Goal: Complete application form

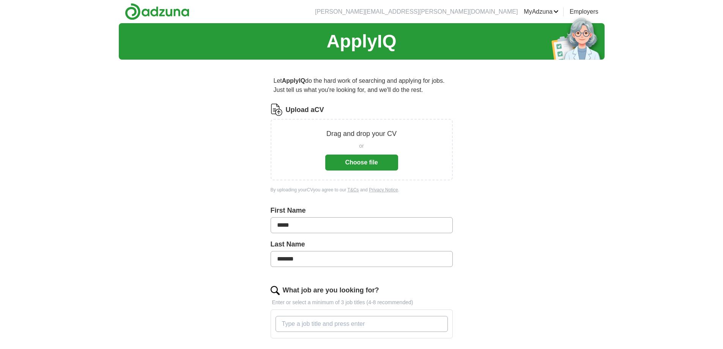
click at [352, 161] on button "Choose file" at bounding box center [361, 163] width 73 height 16
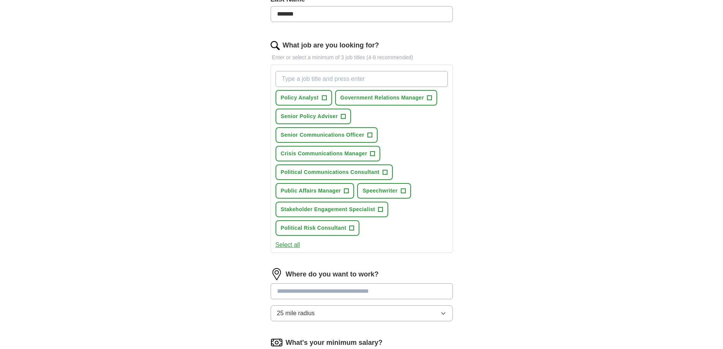
scroll to position [228, 0]
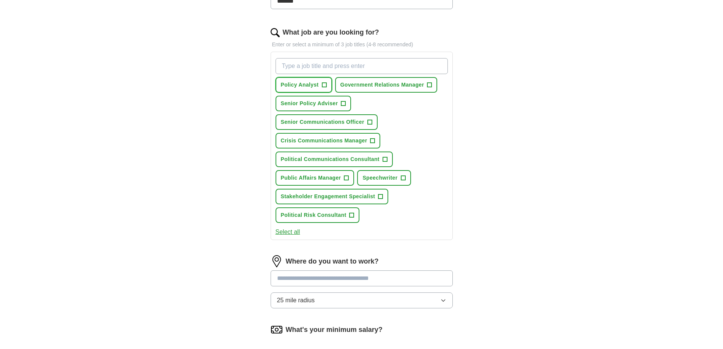
click at [302, 82] on span "Policy Analyst" at bounding box center [300, 85] width 38 height 8
click at [376, 84] on span "Government Relations Manager" at bounding box center [383, 85] width 84 height 8
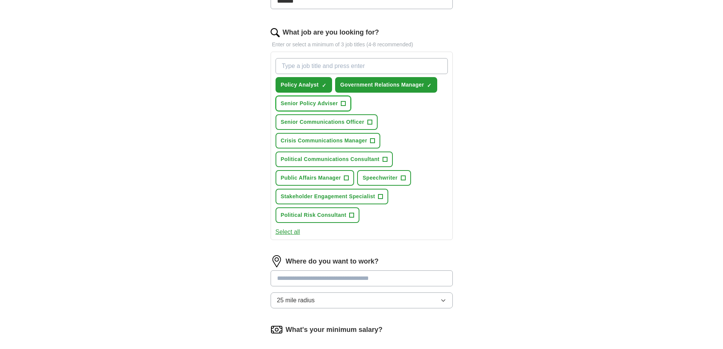
click at [323, 104] on span "Senior Policy Adviser" at bounding box center [309, 103] width 57 height 8
click at [326, 140] on span "Crisis Communications Manager" at bounding box center [324, 141] width 87 height 8
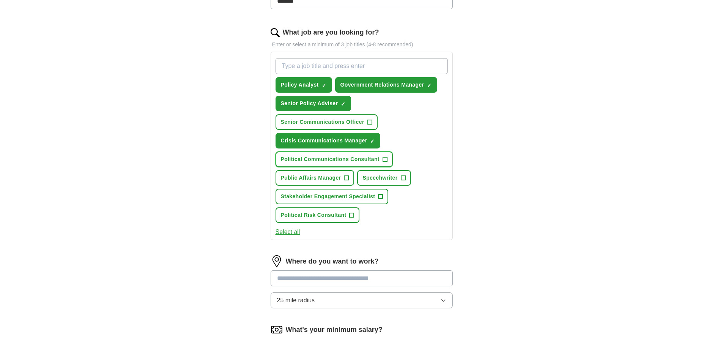
click at [343, 158] on span "Political Communications Consultant" at bounding box center [330, 159] width 99 height 8
click at [335, 175] on span "Public Affairs Manager" at bounding box center [311, 178] width 60 height 8
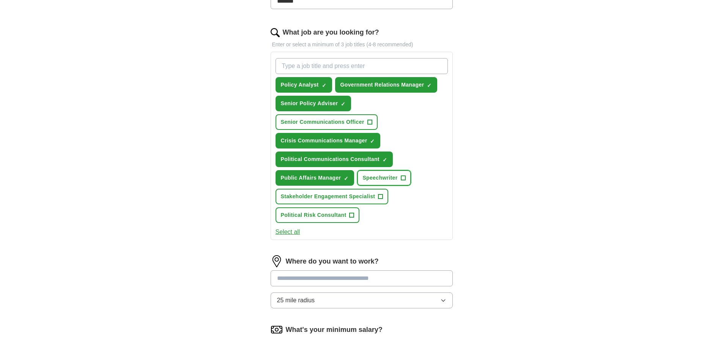
click at [376, 174] on span "Speechwriter" at bounding box center [380, 178] width 35 height 8
click at [373, 196] on span "Stakeholder Engagement Specialist" at bounding box center [328, 197] width 95 height 8
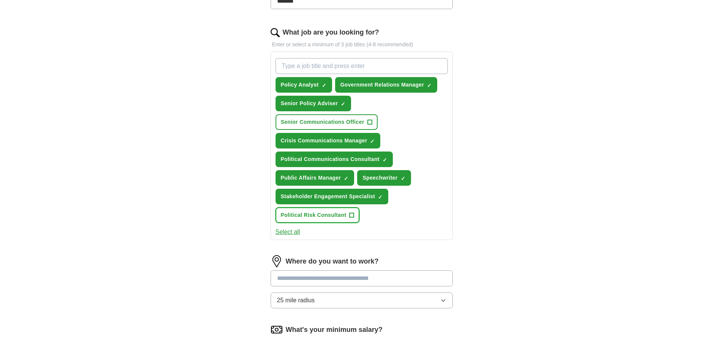
click at [352, 215] on span "+" at bounding box center [352, 215] width 5 height 6
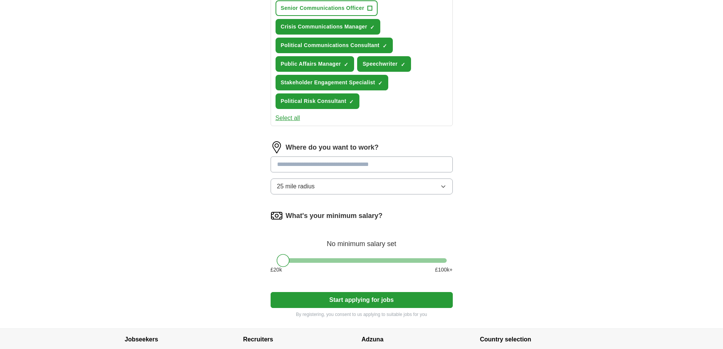
click at [309, 164] on input at bounding box center [362, 164] width 182 height 16
type input "******"
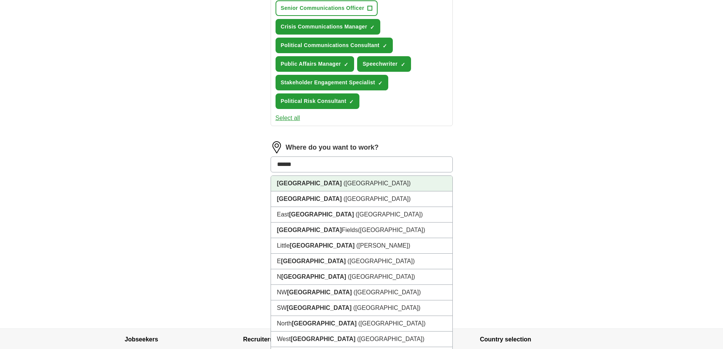
click at [344, 181] on span "([GEOGRAPHIC_DATA])" at bounding box center [377, 183] width 67 height 6
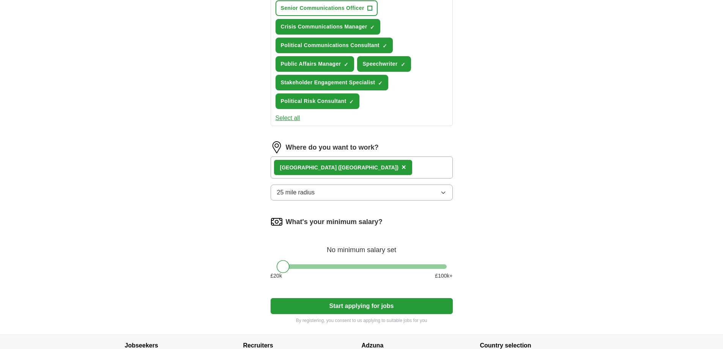
click at [182, 156] on div "ApplyIQ Let ApplyIQ do the hard work of searching and applying for jobs. Just t…" at bounding box center [362, 7] width 486 height 653
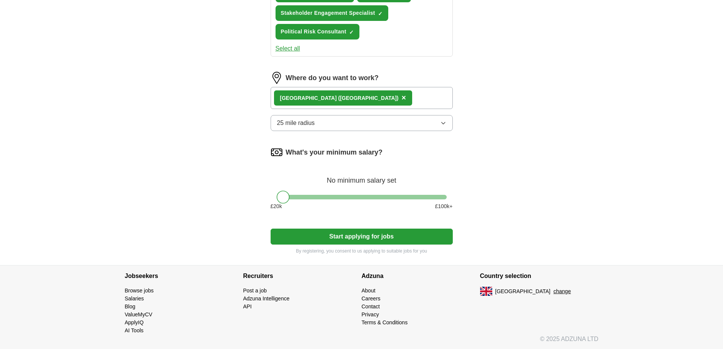
scroll to position [412, 0]
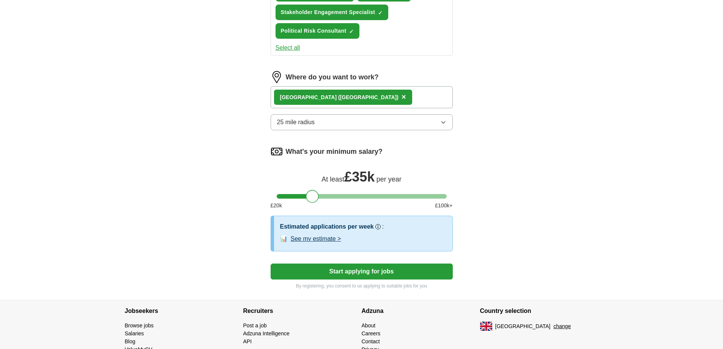
drag, startPoint x: 283, startPoint y: 195, endPoint x: 312, endPoint y: 196, distance: 29.2
click at [312, 196] on div at bounding box center [312, 196] width 13 height 13
drag, startPoint x: 314, startPoint y: 199, endPoint x: 324, endPoint y: 193, distance: 11.7
click at [324, 193] on div at bounding box center [322, 196] width 13 height 13
click at [313, 238] on button "See my estimate >" at bounding box center [316, 238] width 51 height 9
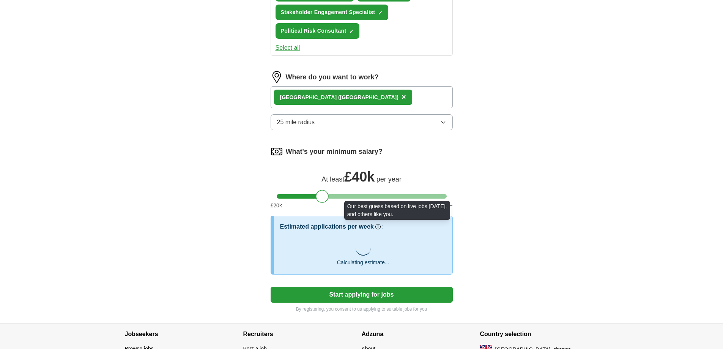
click at [379, 227] on circle at bounding box center [378, 227] width 4 height 4
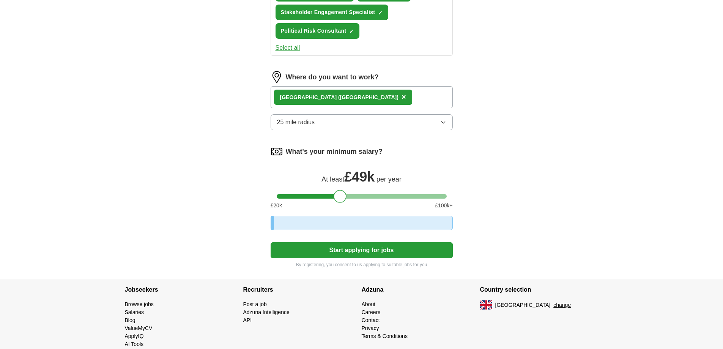
drag, startPoint x: 325, startPoint y: 197, endPoint x: 378, endPoint y: 196, distance: 52.4
click at [347, 196] on div at bounding box center [340, 196] width 13 height 13
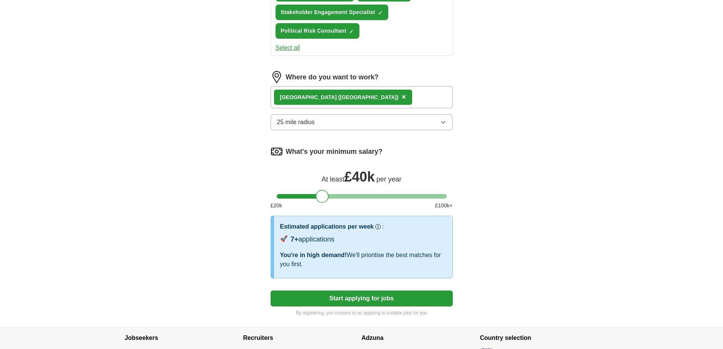
drag, startPoint x: 374, startPoint y: 195, endPoint x: 321, endPoint y: 196, distance: 53.2
click at [321, 196] on div at bounding box center [322, 196] width 13 height 13
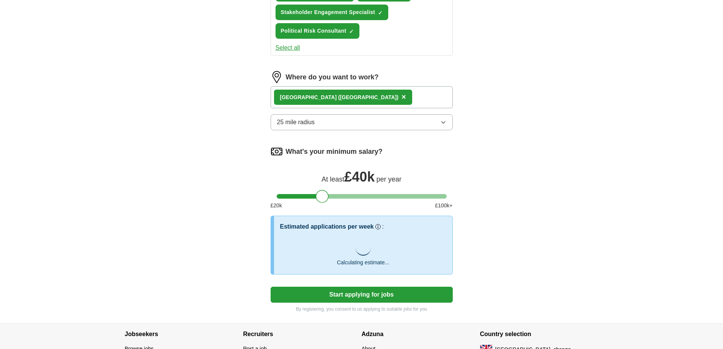
click at [383, 294] on button "Start applying for jobs" at bounding box center [362, 295] width 182 height 16
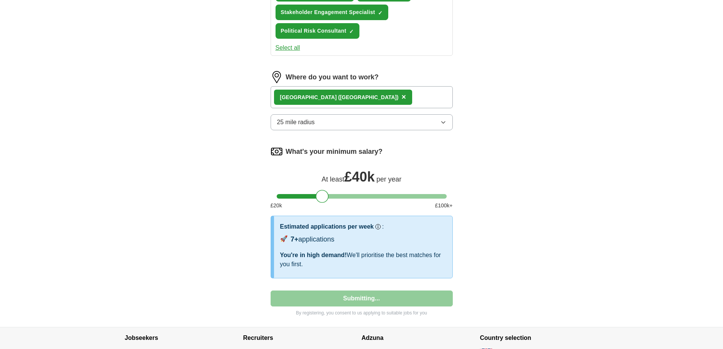
select select "**"
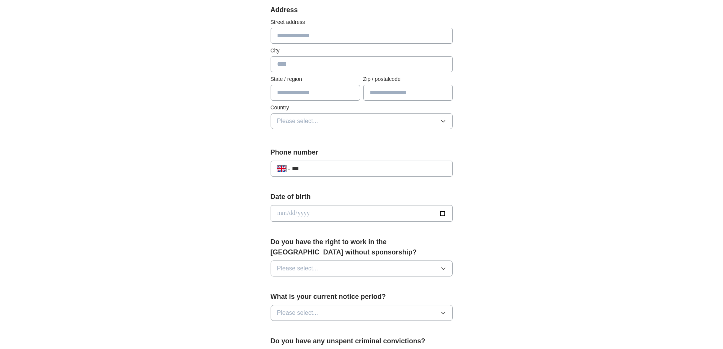
scroll to position [38, 0]
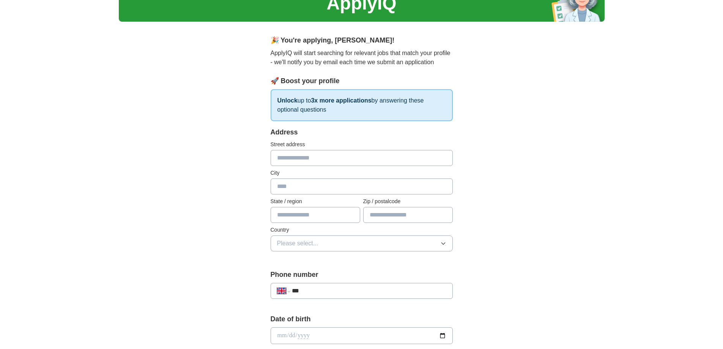
click at [298, 159] on input "text" at bounding box center [362, 158] width 182 height 16
type input "**********"
type input "******"
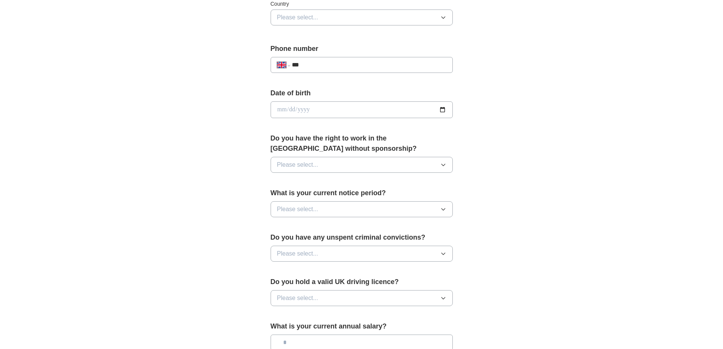
scroll to position [266, 0]
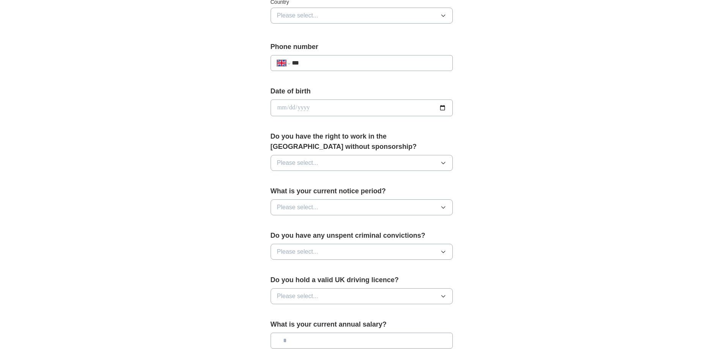
click at [444, 107] on input "date" at bounding box center [362, 107] width 182 height 17
click at [280, 108] on input "date" at bounding box center [362, 107] width 182 height 17
type input "**********"
click at [331, 161] on button "Please select..." at bounding box center [362, 163] width 182 height 16
click at [322, 181] on div "Yes" at bounding box center [361, 180] width 169 height 9
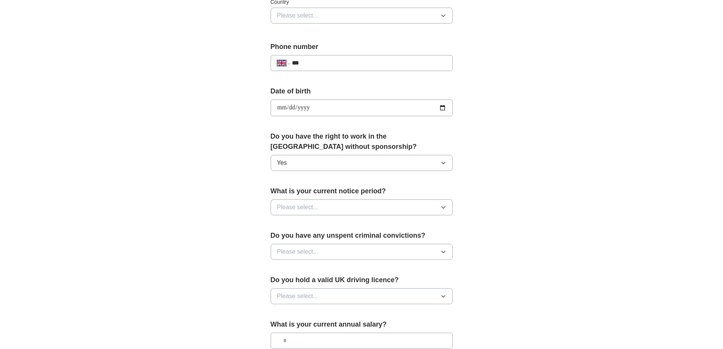
click at [334, 209] on button "Please select..." at bounding box center [362, 207] width 182 height 16
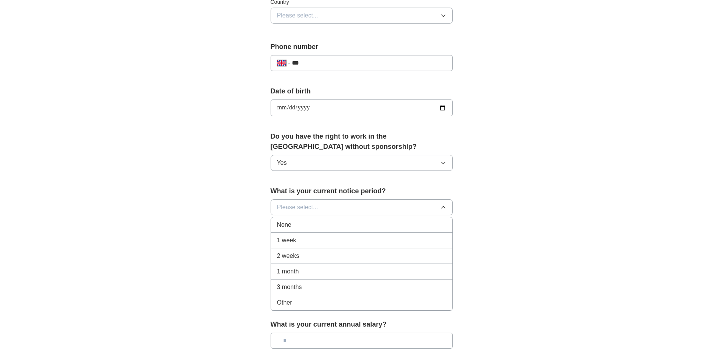
click at [303, 271] on div "1 month" at bounding box center [361, 271] width 169 height 9
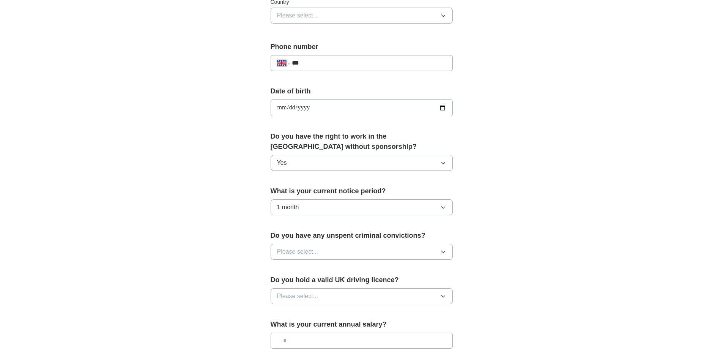
click at [321, 251] on button "Please select..." at bounding box center [362, 252] width 182 height 16
click at [295, 281] on div "No" at bounding box center [361, 284] width 169 height 9
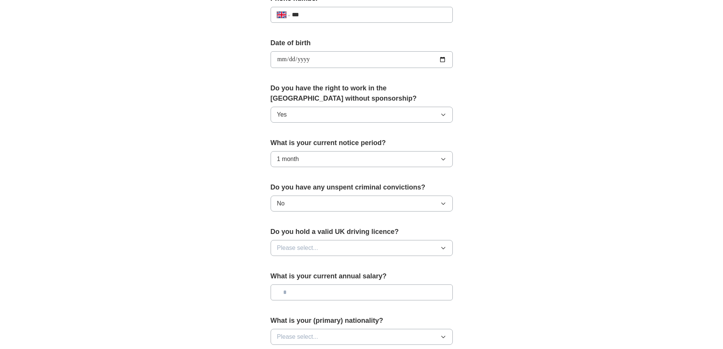
scroll to position [380, 0]
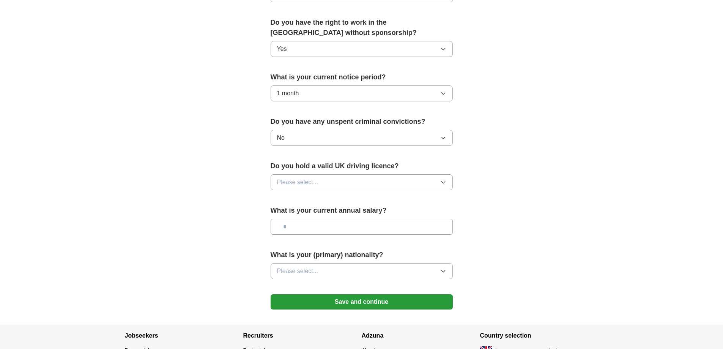
click at [337, 186] on button "Please select..." at bounding box center [362, 182] width 182 height 16
click at [326, 205] on li "Yes" at bounding box center [362, 200] width 182 height 16
click at [323, 232] on input "text" at bounding box center [362, 227] width 182 height 16
type input "*******"
click at [317, 263] on button "Please select..." at bounding box center [362, 271] width 182 height 16
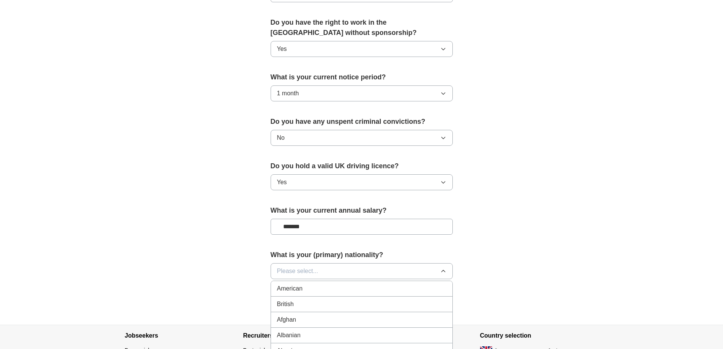
click at [302, 304] on div "British" at bounding box center [361, 304] width 169 height 9
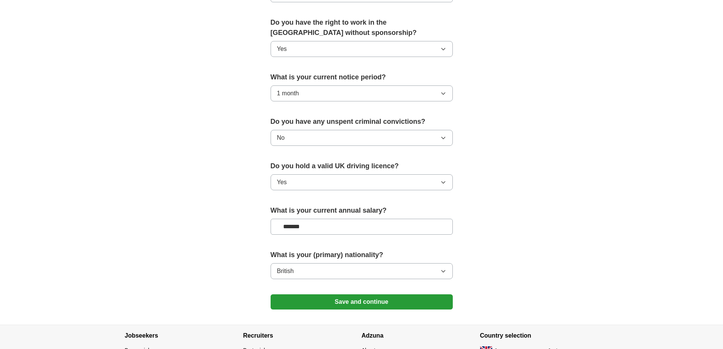
click at [353, 304] on button "Save and continue" at bounding box center [362, 301] width 182 height 15
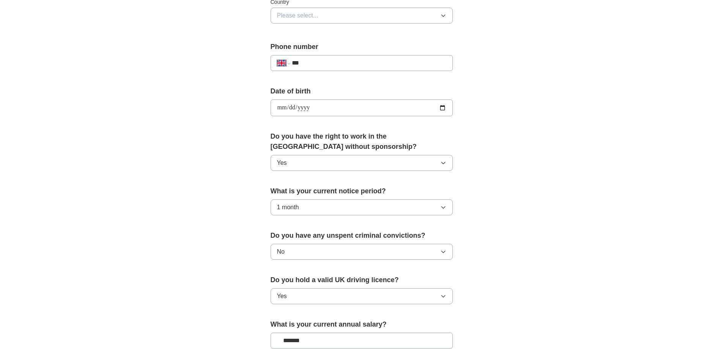
scroll to position [38, 0]
